Goal: Navigation & Orientation: Find specific page/section

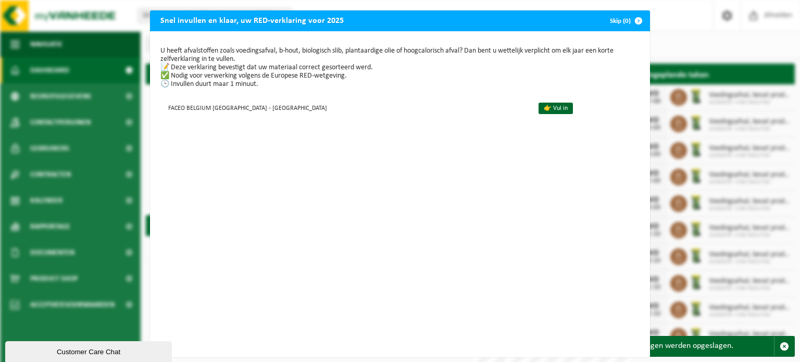
click at [635, 20] on span "button" at bounding box center [638, 20] width 21 height 21
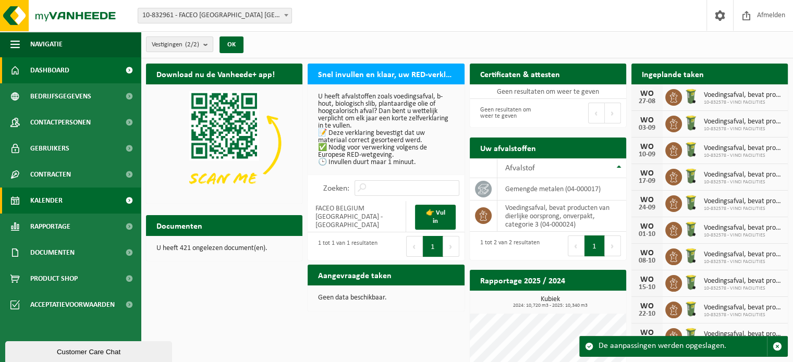
click at [69, 197] on link "Kalender" at bounding box center [70, 201] width 141 height 26
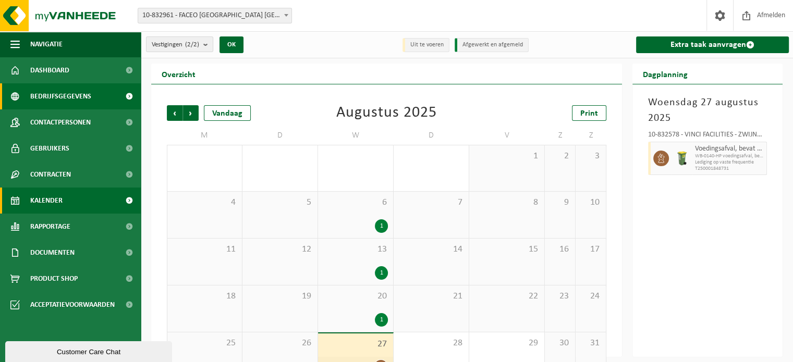
click at [72, 98] on span "Bedrijfsgegevens" at bounding box center [60, 96] width 61 height 26
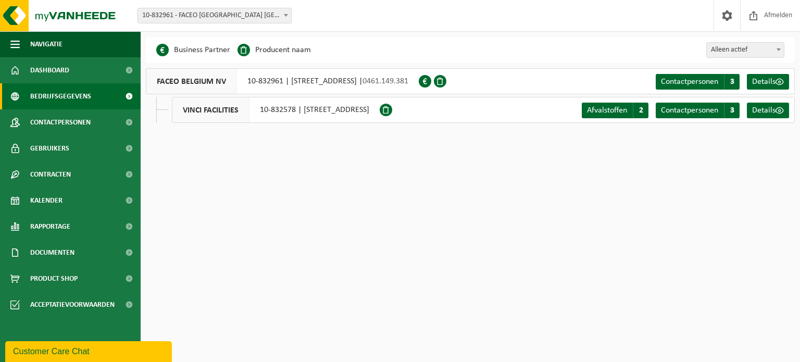
click at [72, 77] on link "Dashboard" at bounding box center [70, 70] width 141 height 26
